Goal: Information Seeking & Learning: Learn about a topic

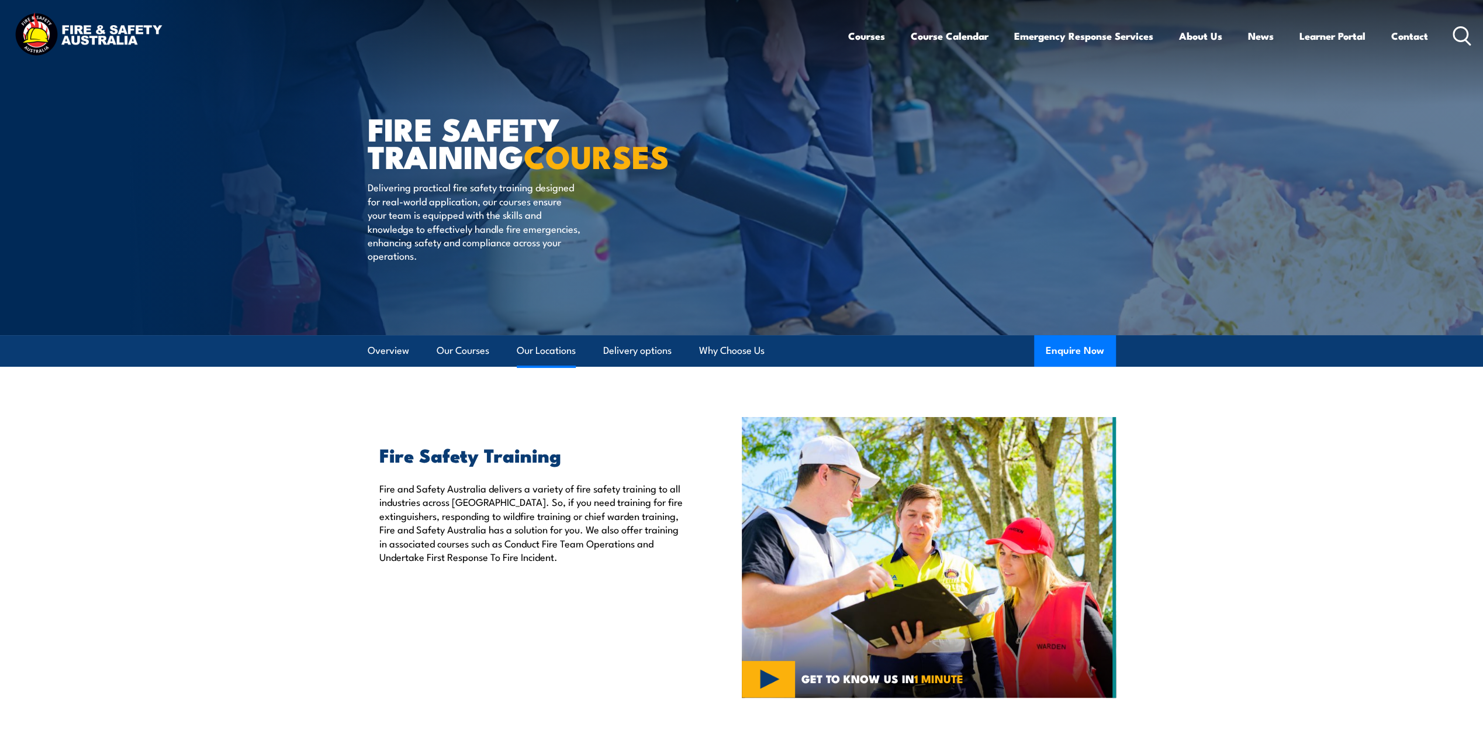
click at [562, 350] on link "Our Locations" at bounding box center [546, 350] width 59 height 31
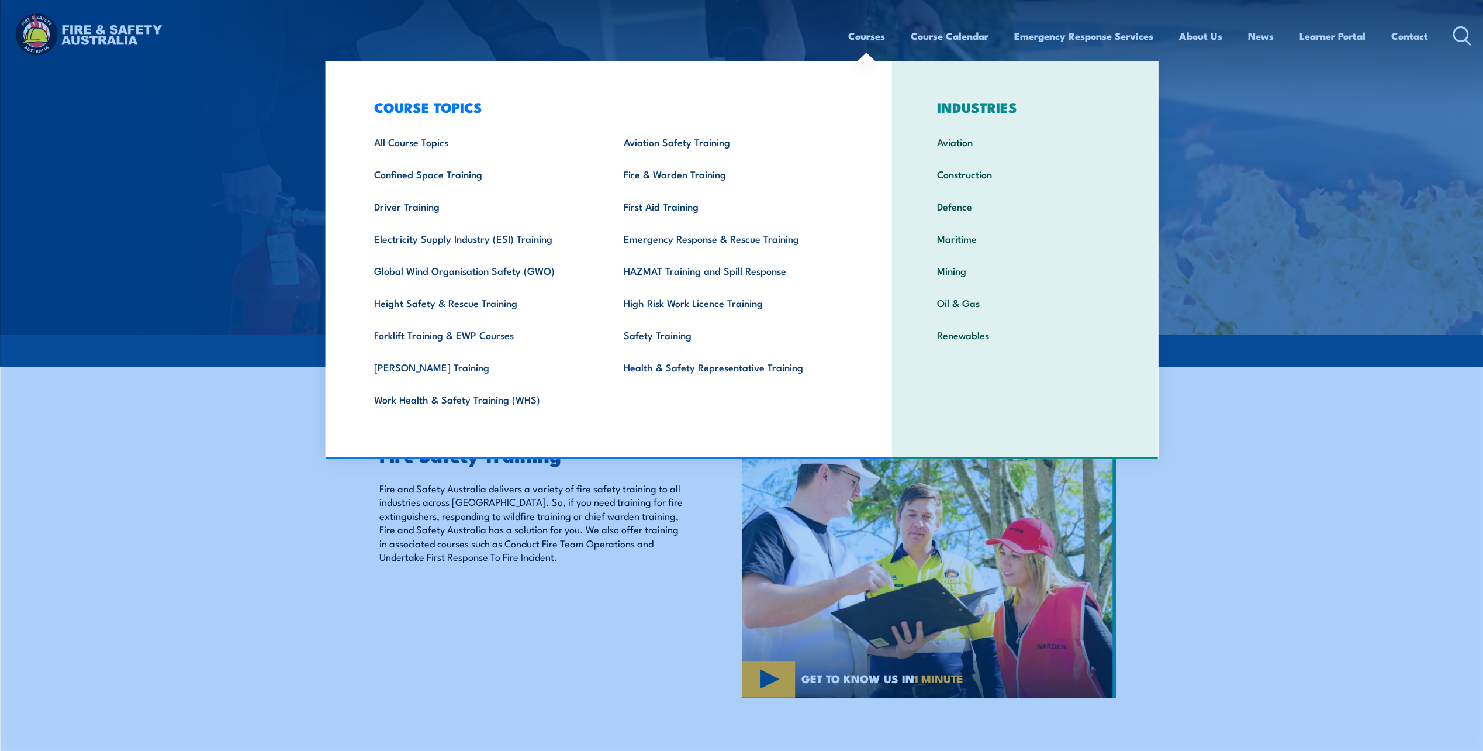
click at [1259, 517] on section "Fire Safety Training Fire and Safety Australia delivers a variety of fire safet…" at bounding box center [741, 557] width 1483 height 281
click at [659, 179] on link "Fire & Warden Training" at bounding box center [731, 174] width 250 height 32
click at [868, 32] on link "Courses" at bounding box center [866, 35] width 37 height 31
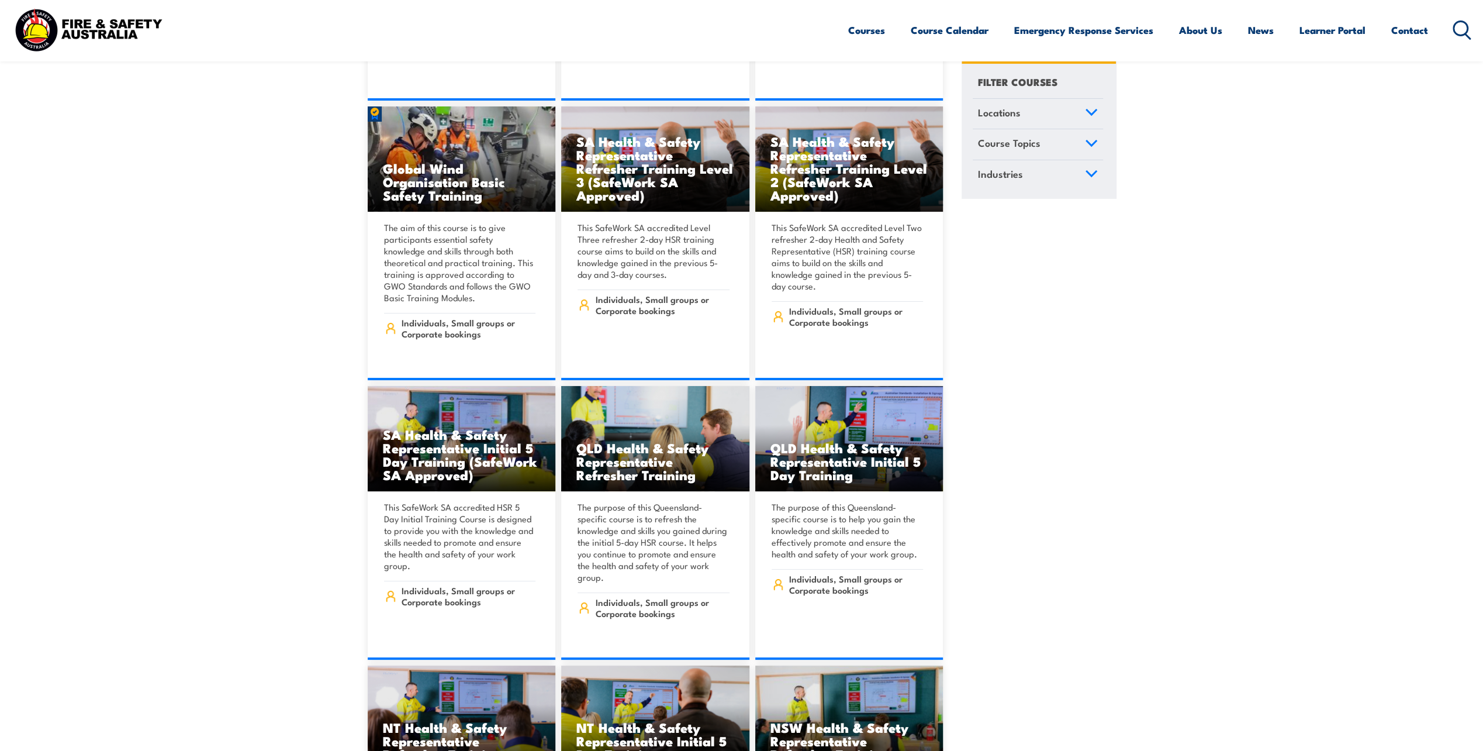
scroll to position [4736, 0]
